Goal: Find specific page/section: Find specific page/section

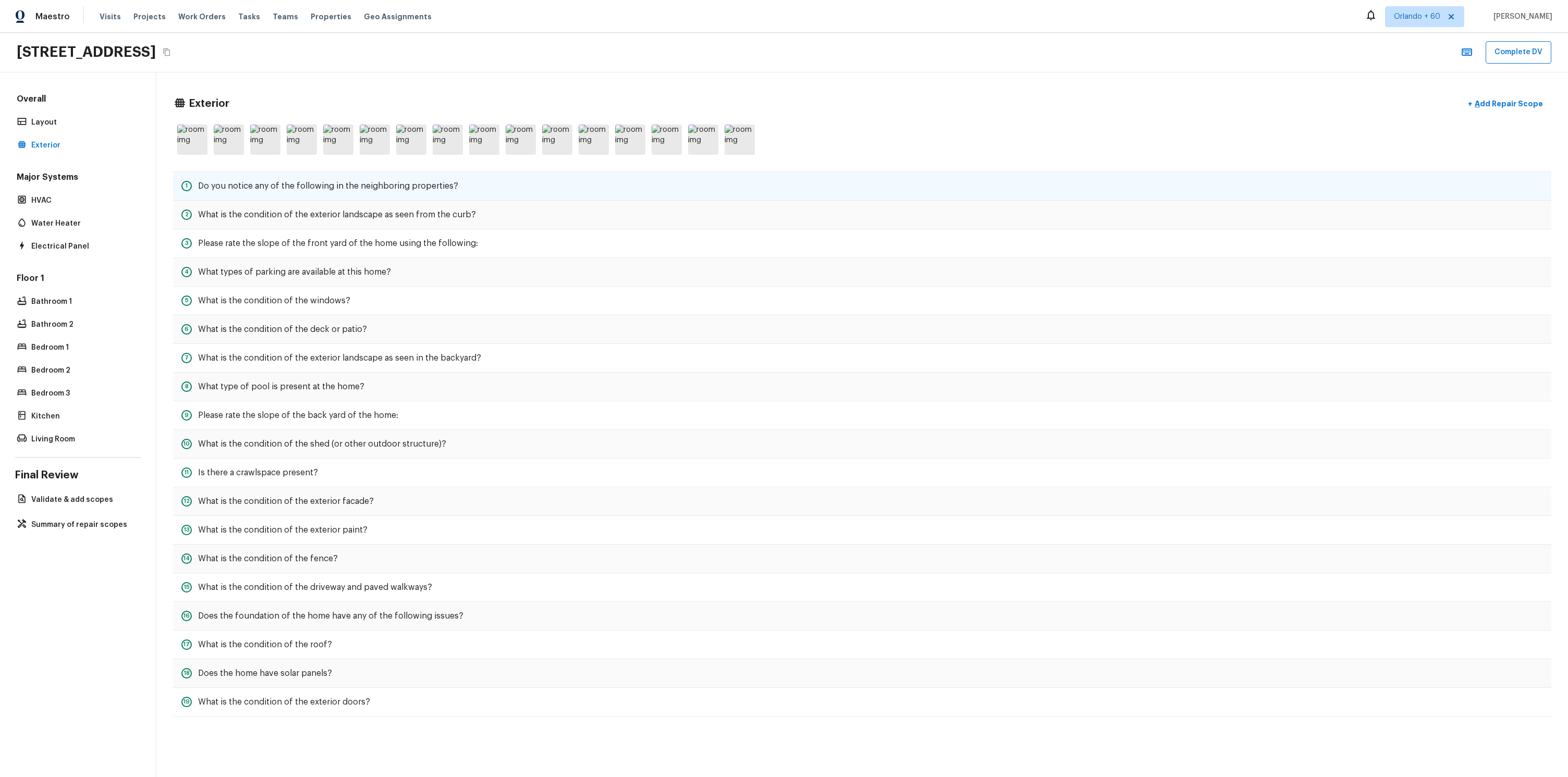
click at [334, 193] on div "1 Do you notice any of the following in the neighboring properties?" at bounding box center [862, 186] width 1378 height 29
click at [327, 190] on h5 "Do you notice any of the following in the neighboring properties?" at bounding box center [328, 186] width 260 height 11
